Goal: Find specific page/section: Find specific page/section

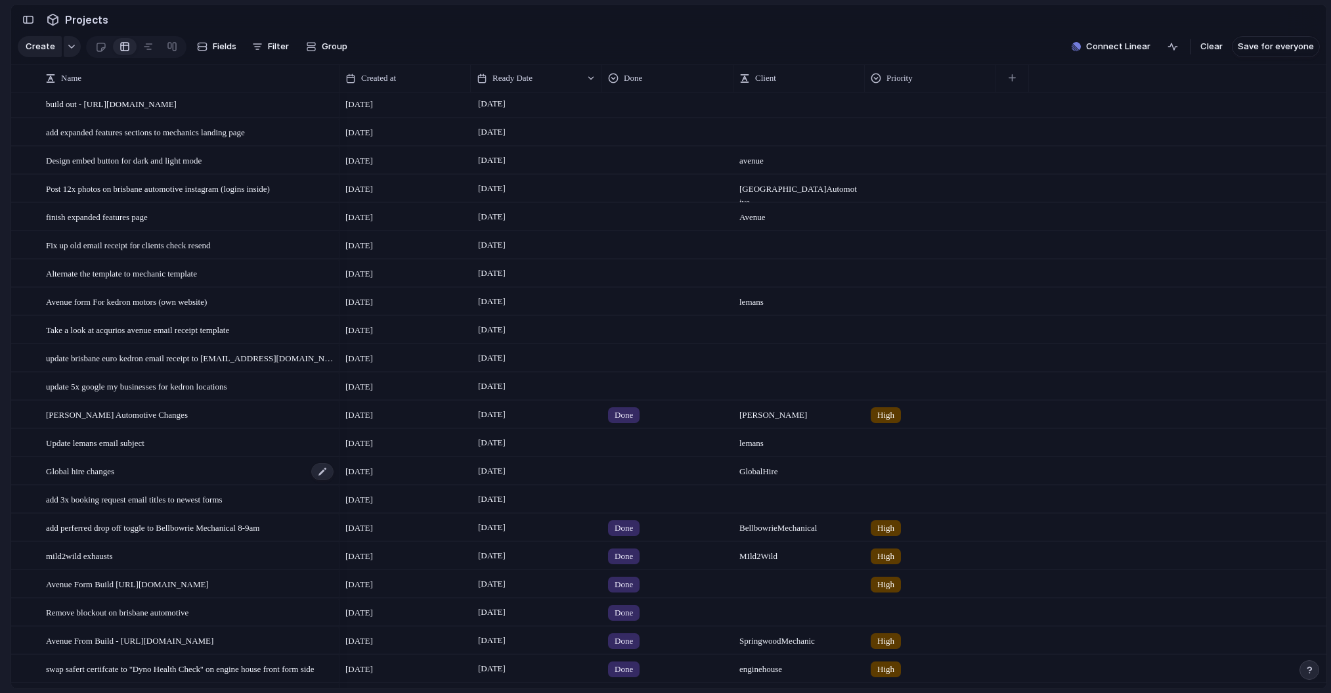
scroll to position [150, 0]
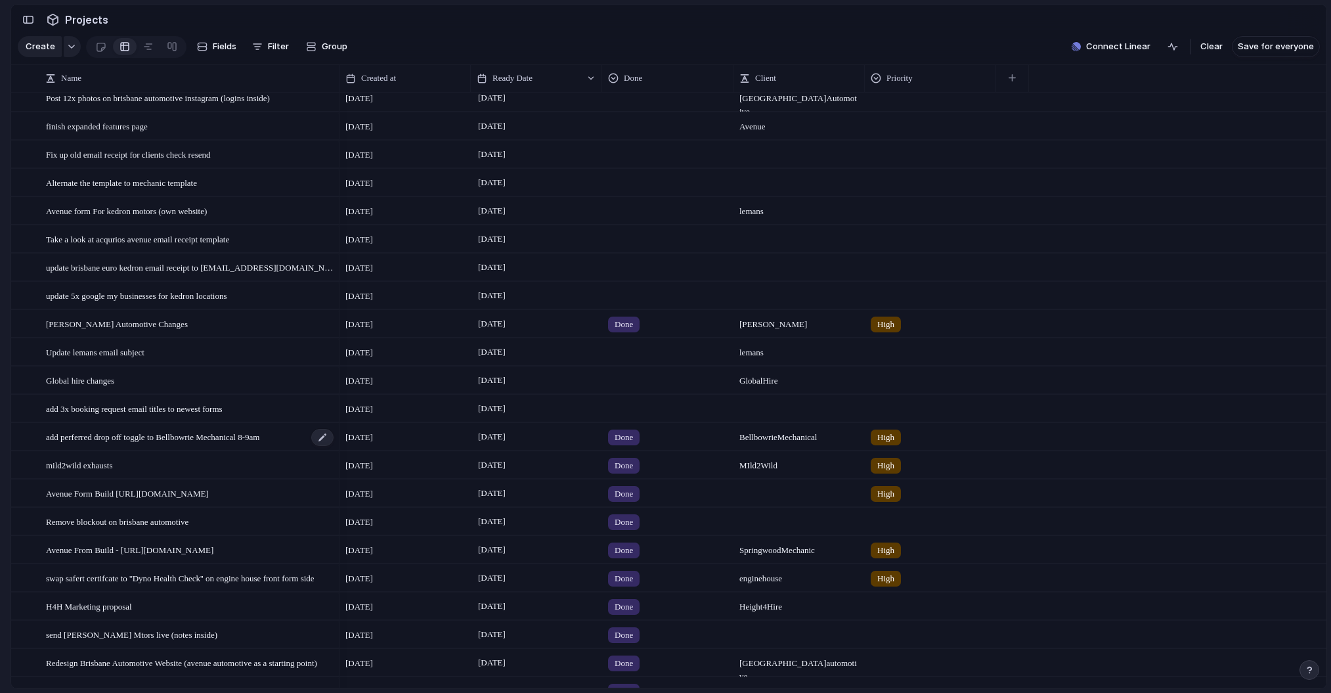
click at [153, 444] on span "add perferred drop off toggle to Bellbowrie Mechanical 8-9am" at bounding box center [152, 436] width 213 height 15
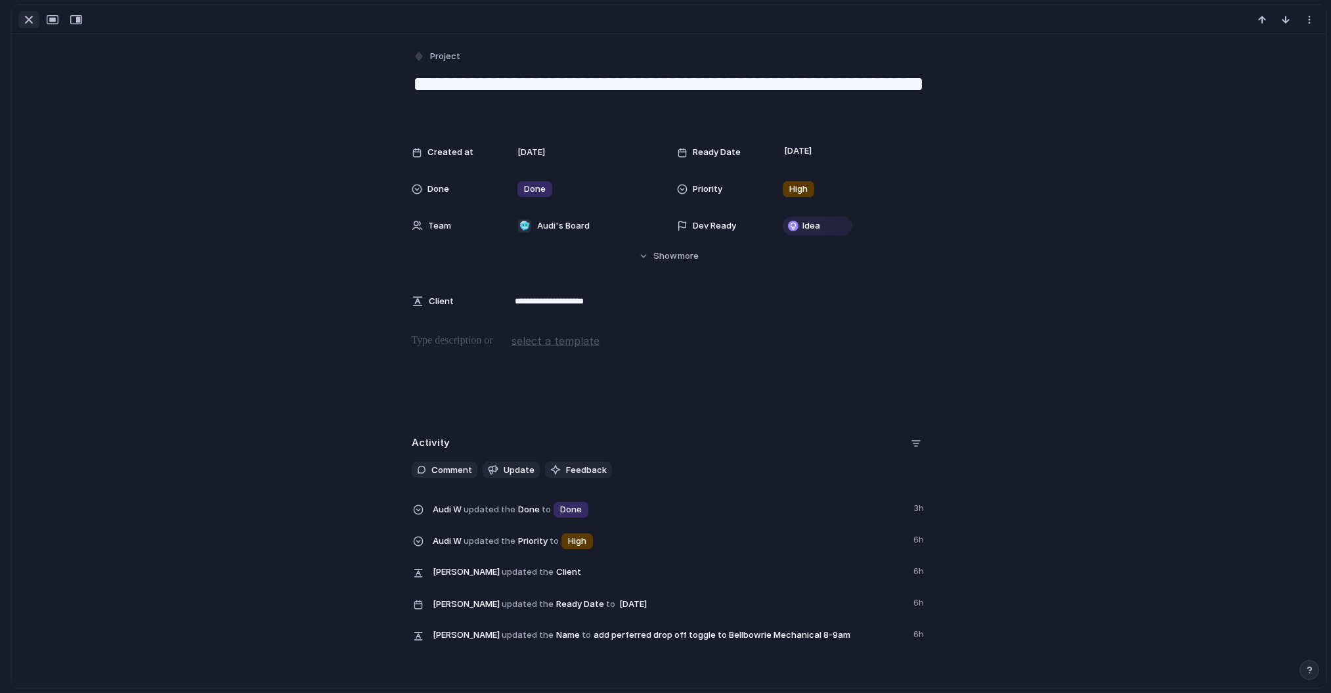
click at [32, 25] on div "button" at bounding box center [29, 20] width 16 height 16
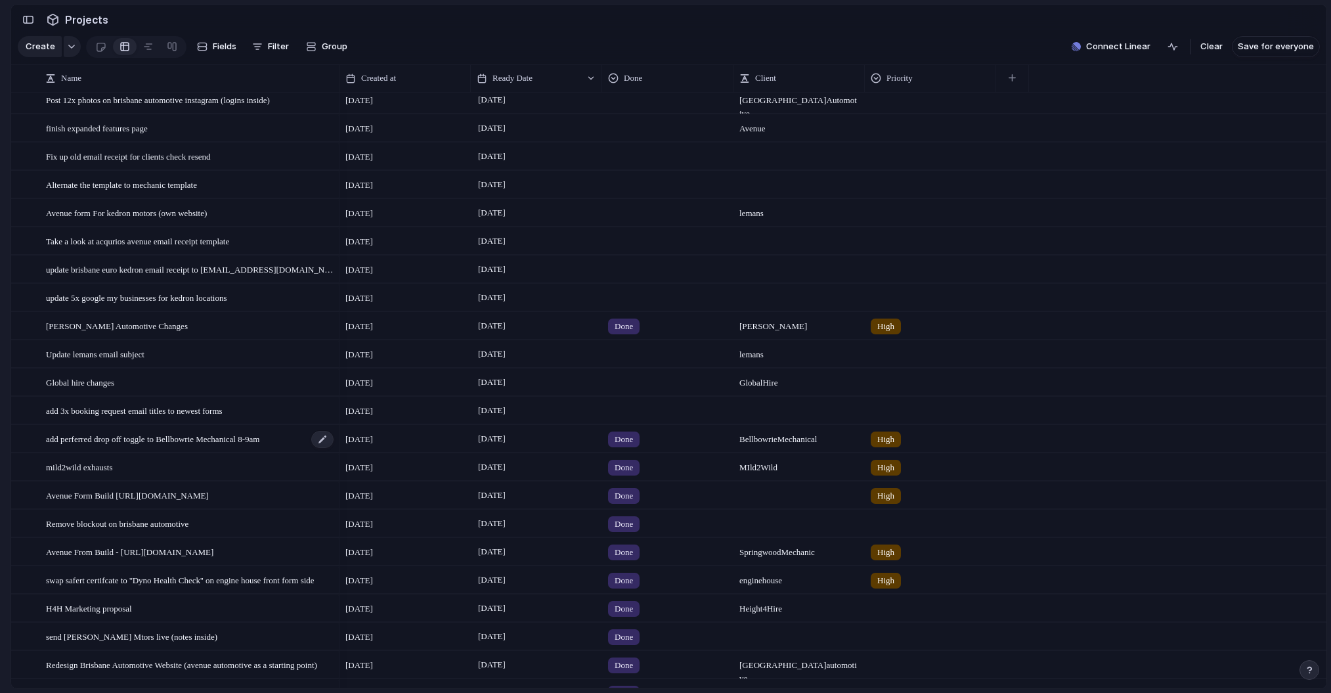
click at [252, 443] on span "add perferred drop off toggle to Bellbowrie Mechanical 8-9am" at bounding box center [152, 438] width 213 height 15
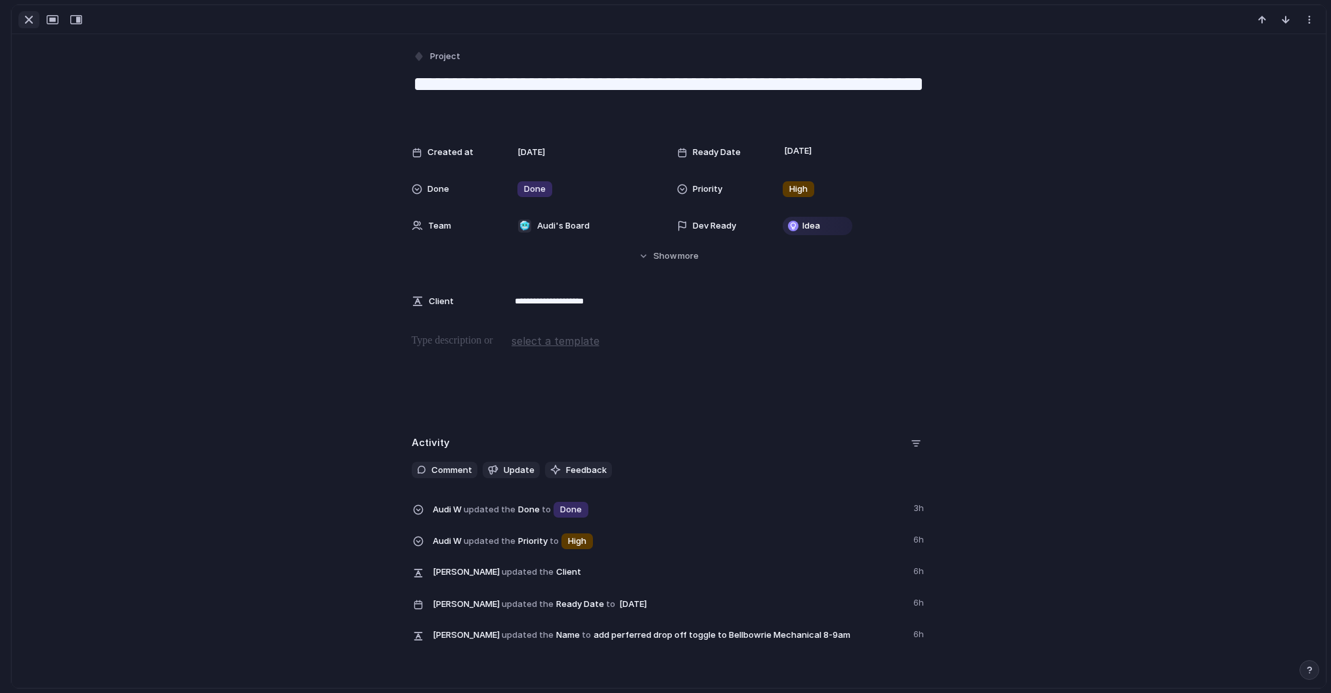
click at [28, 16] on div "button" at bounding box center [29, 20] width 16 height 16
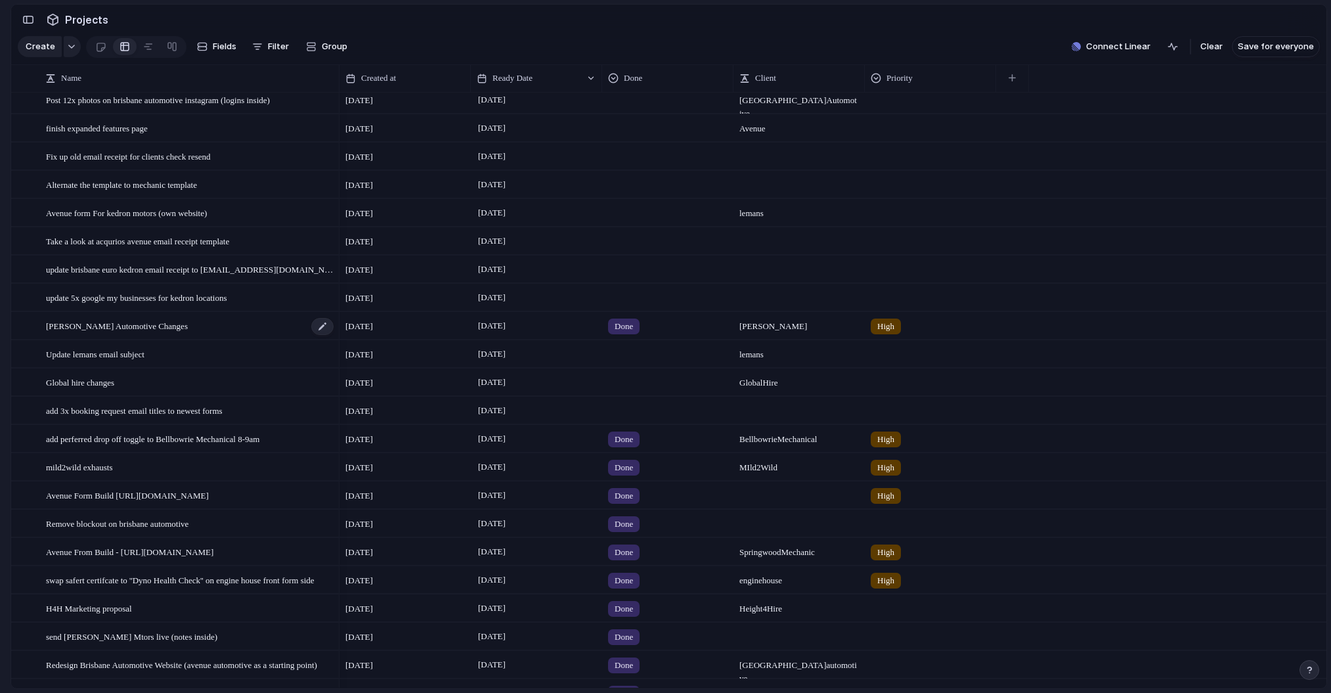
click at [105, 333] on span "Pearson Automotive Changes" at bounding box center [117, 325] width 142 height 15
